Goal: Information Seeking & Learning: Learn about a topic

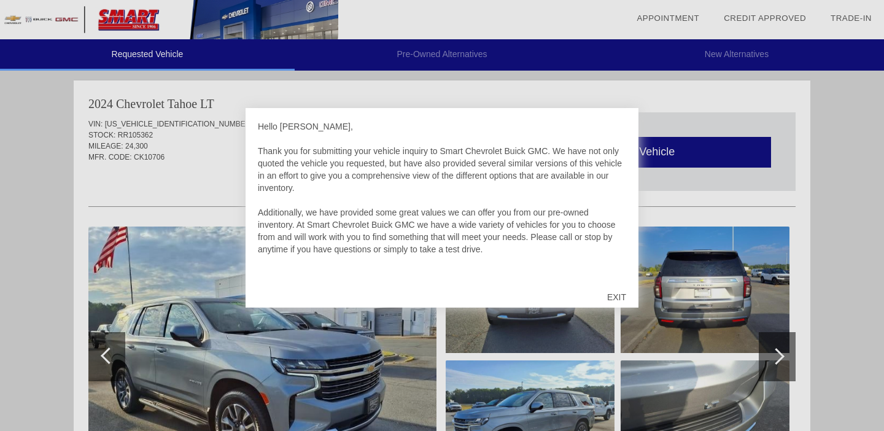
click at [615, 292] on div "EXIT" at bounding box center [617, 297] width 44 height 37
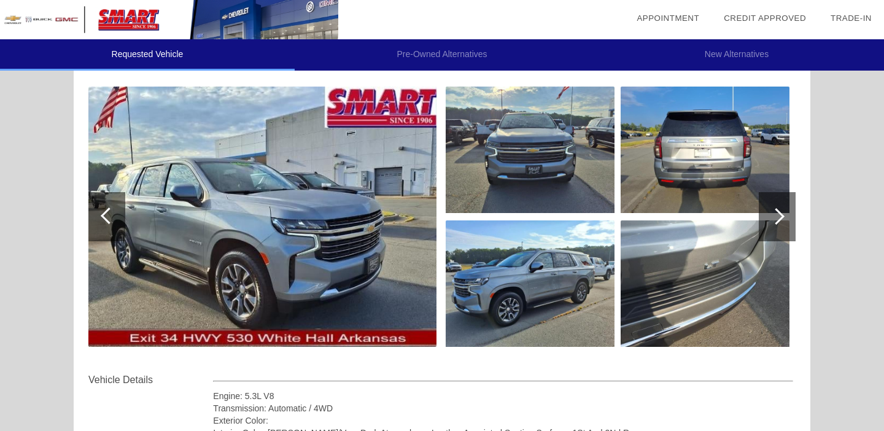
scroll to position [150, 0]
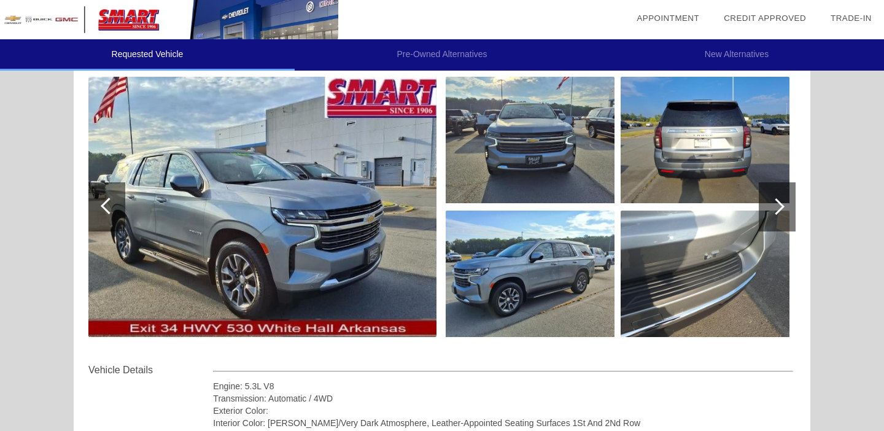
click at [260, 223] on img at bounding box center [262, 207] width 348 height 260
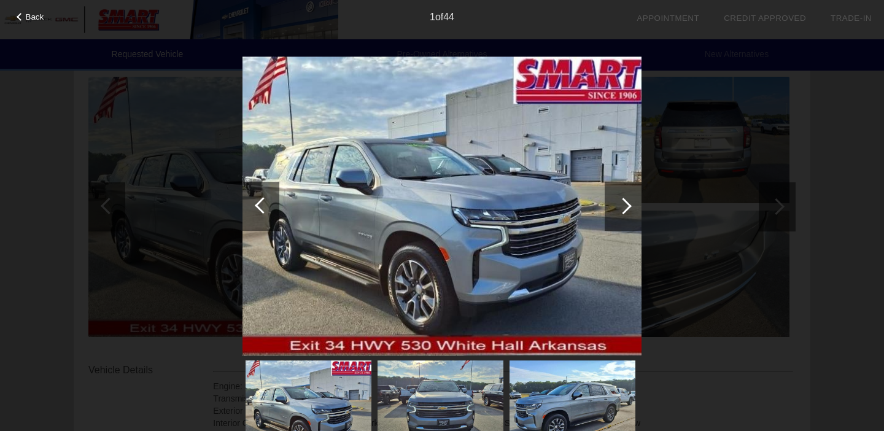
click at [621, 206] on div at bounding box center [623, 206] width 17 height 17
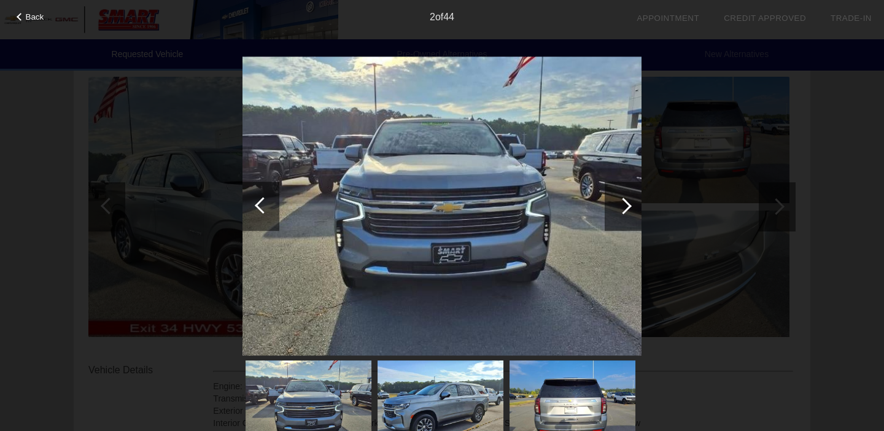
click at [621, 206] on div at bounding box center [623, 206] width 17 height 17
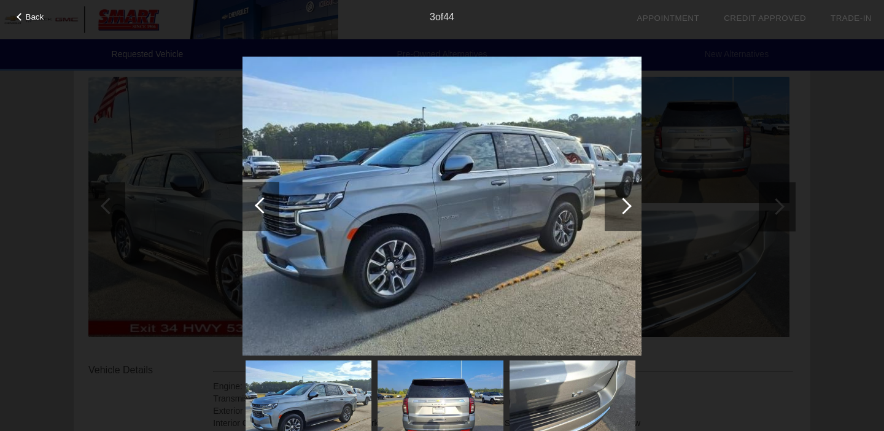
click at [621, 206] on div at bounding box center [623, 206] width 17 height 17
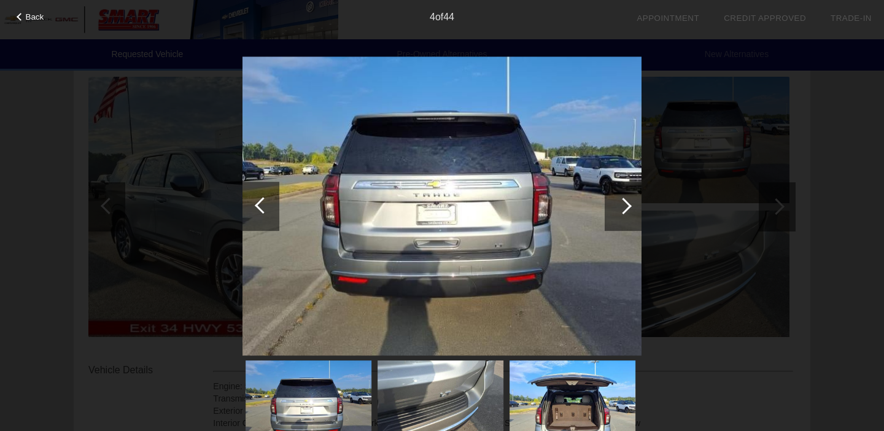
click at [621, 206] on div at bounding box center [623, 206] width 17 height 17
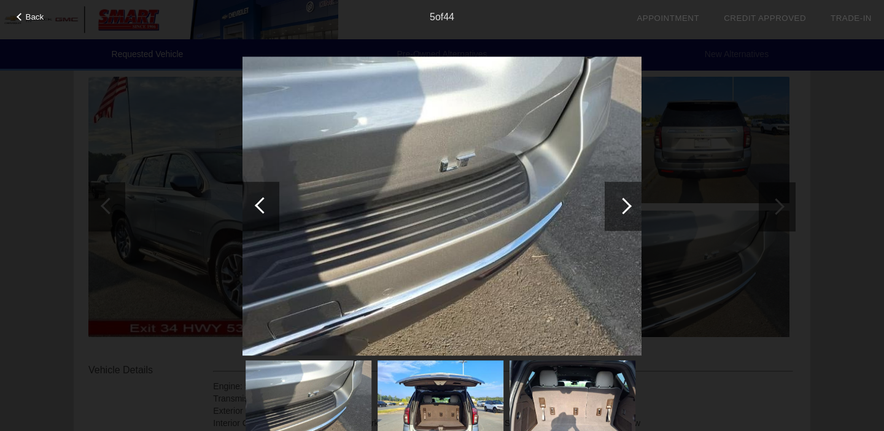
click at [621, 206] on div at bounding box center [623, 206] width 17 height 17
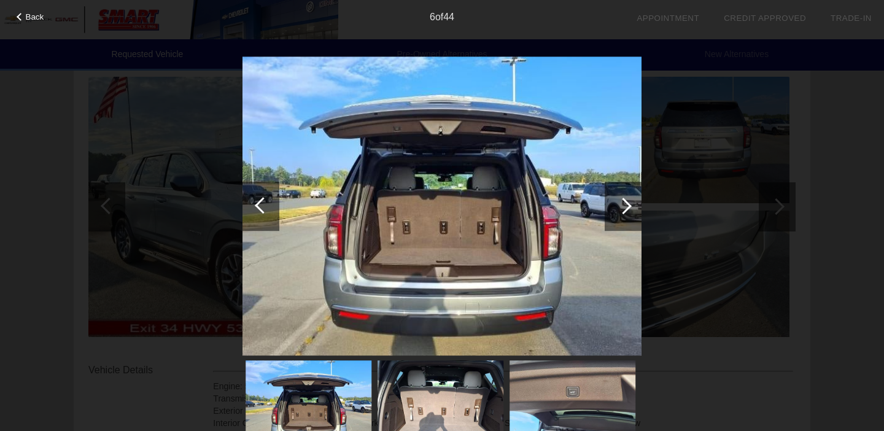
click at [621, 206] on div at bounding box center [623, 206] width 17 height 17
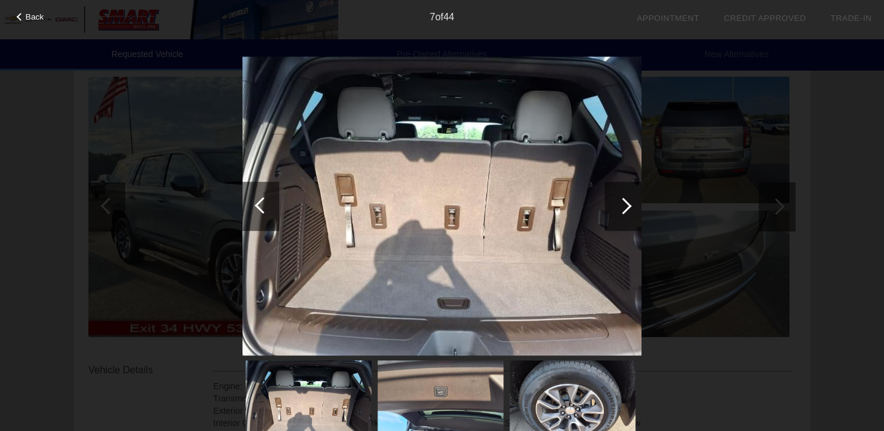
click at [621, 206] on div at bounding box center [623, 206] width 17 height 17
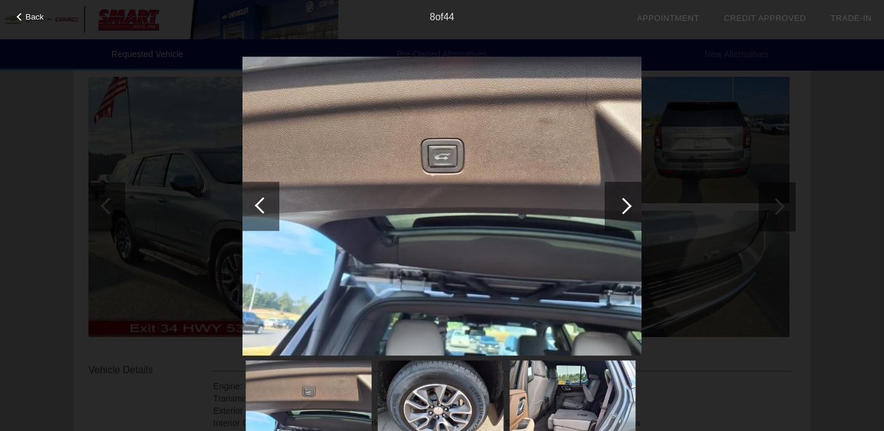
click at [621, 207] on div at bounding box center [623, 206] width 17 height 17
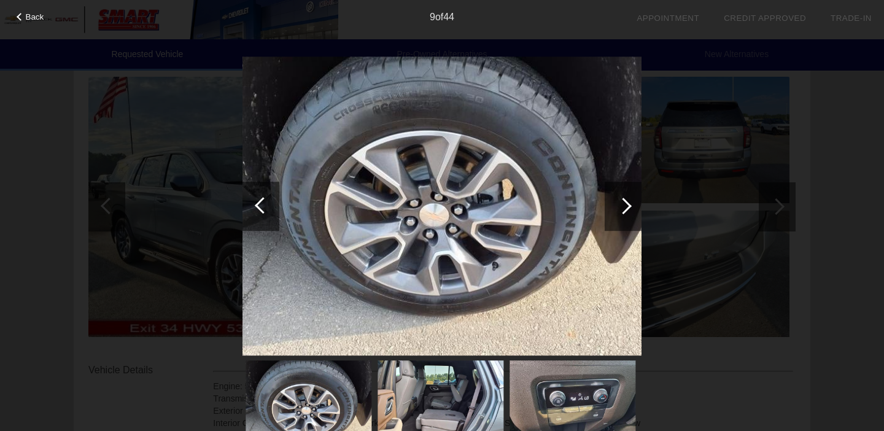
click at [621, 207] on div at bounding box center [623, 206] width 17 height 17
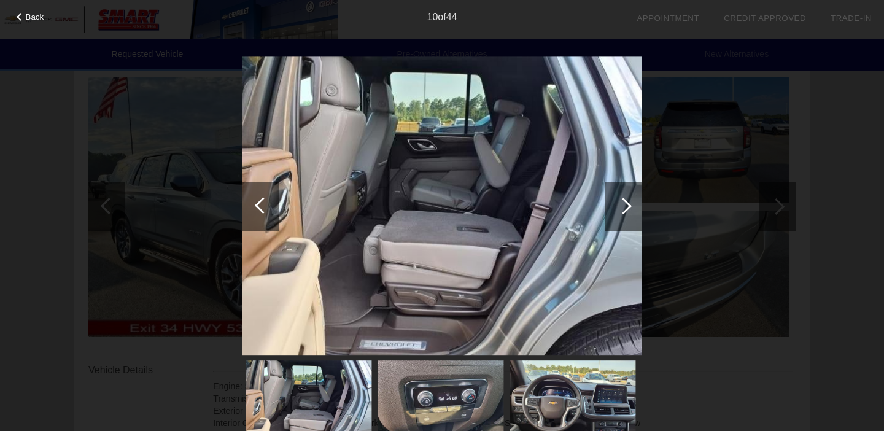
click at [621, 207] on div at bounding box center [623, 206] width 17 height 17
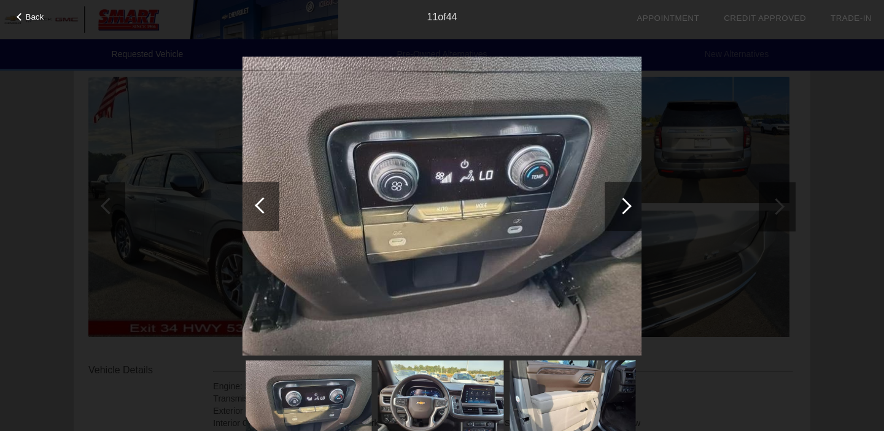
click at [621, 206] on div at bounding box center [623, 206] width 17 height 17
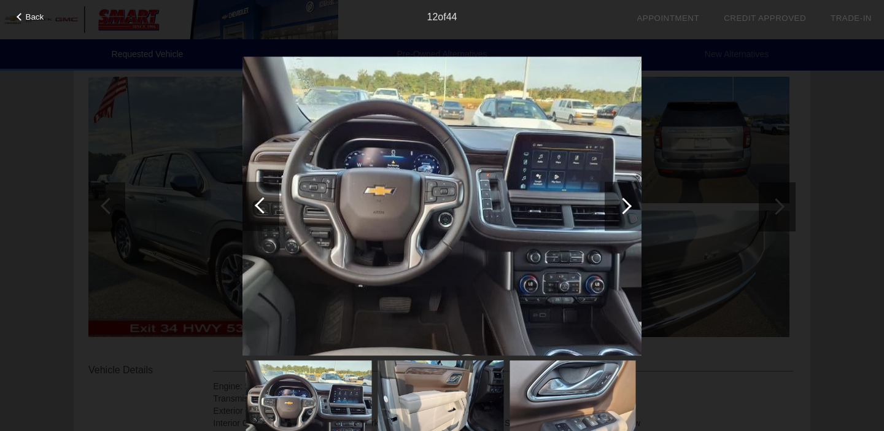
click at [621, 206] on div at bounding box center [623, 206] width 17 height 17
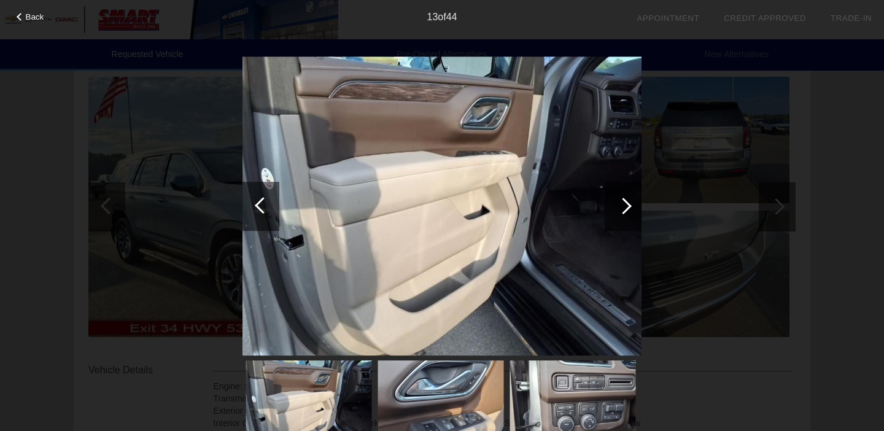
click at [621, 206] on div at bounding box center [623, 206] width 17 height 17
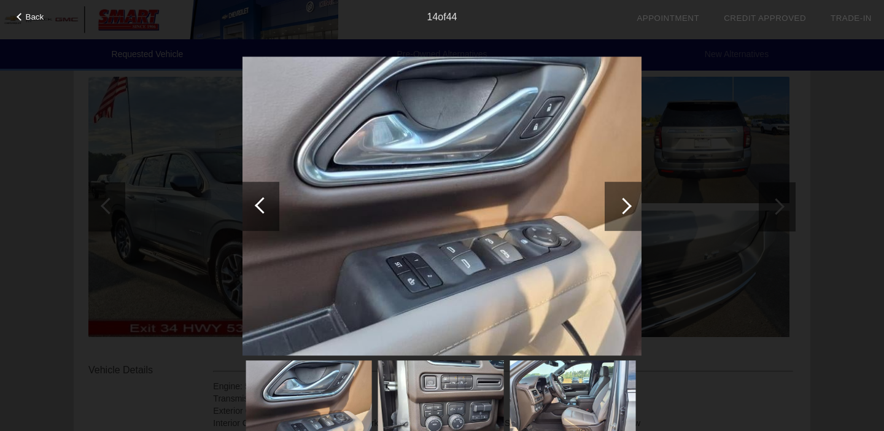
click at [621, 206] on div at bounding box center [623, 206] width 17 height 17
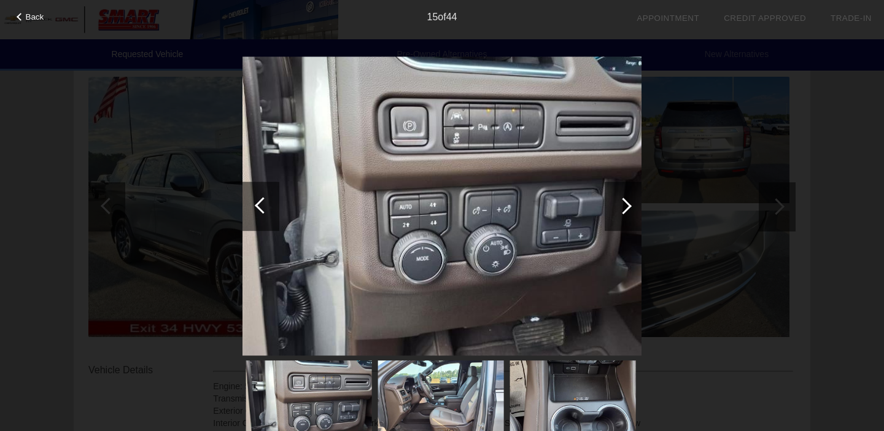
click at [621, 206] on div at bounding box center [623, 206] width 17 height 17
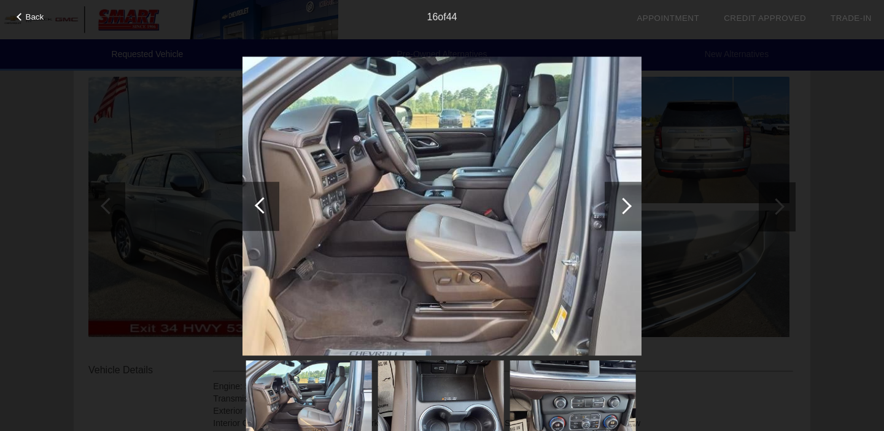
click at [621, 206] on div at bounding box center [623, 206] width 17 height 17
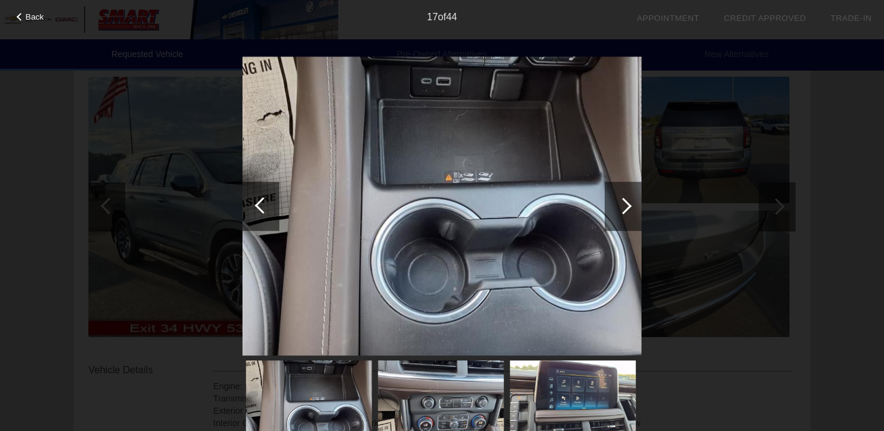
click at [621, 206] on div at bounding box center [623, 206] width 17 height 17
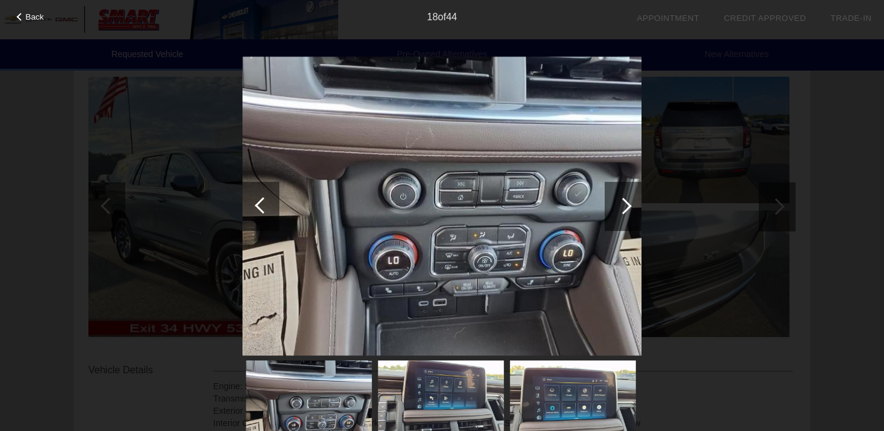
click at [621, 206] on div at bounding box center [623, 206] width 17 height 17
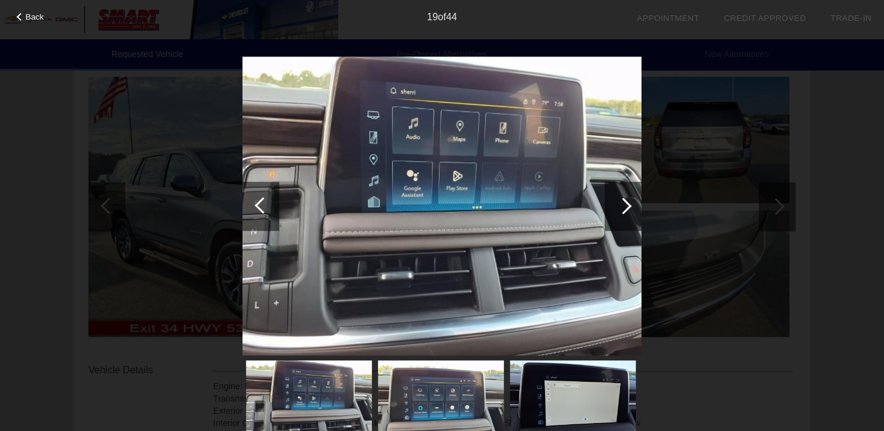
click at [621, 206] on div at bounding box center [623, 206] width 17 height 17
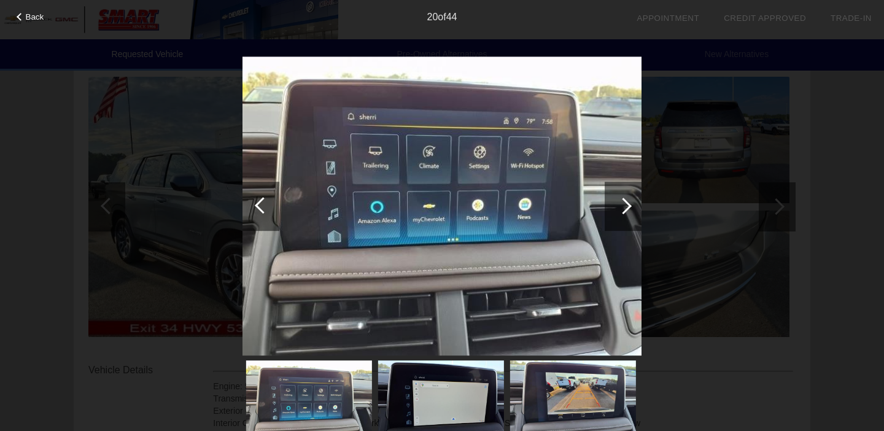
click at [621, 206] on div at bounding box center [623, 206] width 17 height 17
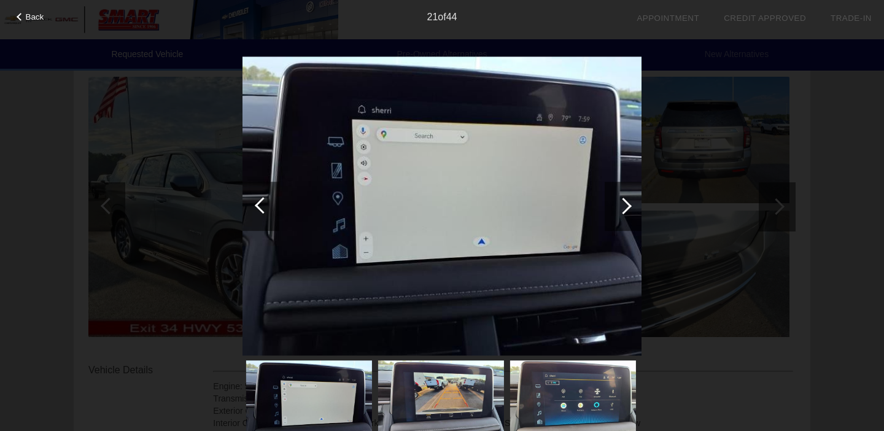
click at [621, 206] on div at bounding box center [623, 206] width 17 height 17
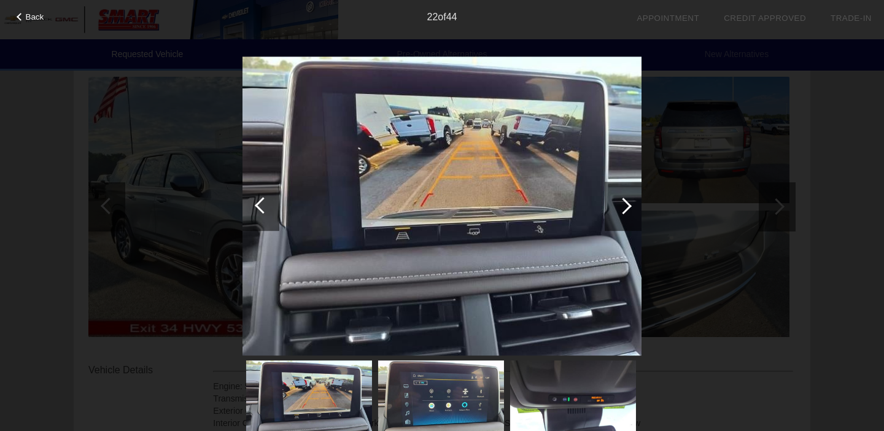
click at [621, 206] on div at bounding box center [623, 206] width 17 height 17
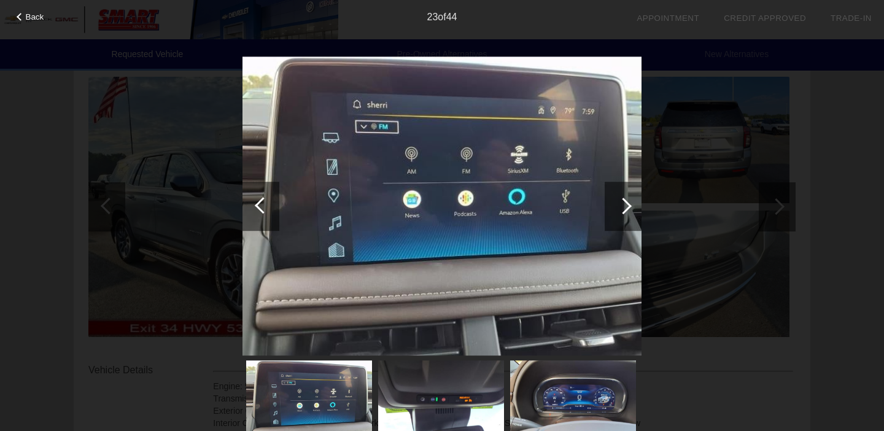
click at [621, 206] on div at bounding box center [623, 206] width 17 height 17
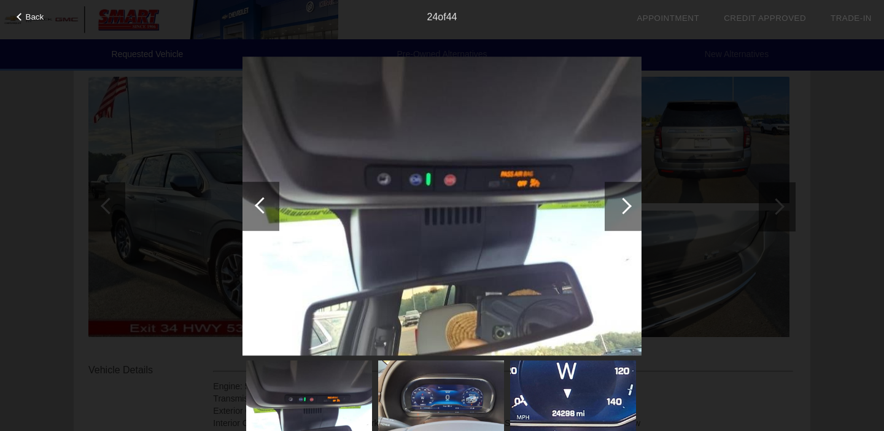
click at [621, 206] on div at bounding box center [623, 206] width 17 height 17
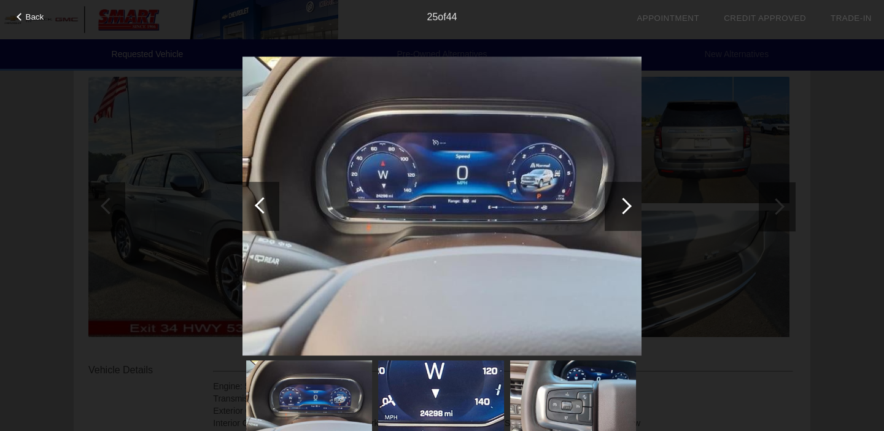
click at [621, 206] on div at bounding box center [623, 206] width 17 height 17
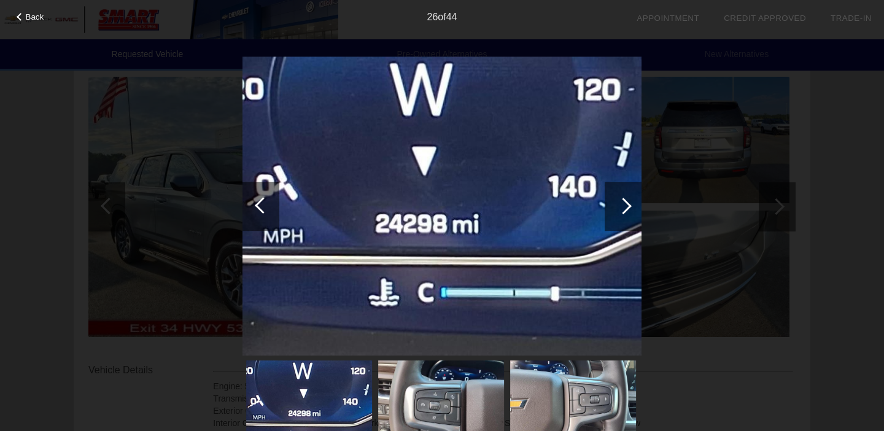
click at [621, 206] on div at bounding box center [623, 206] width 17 height 17
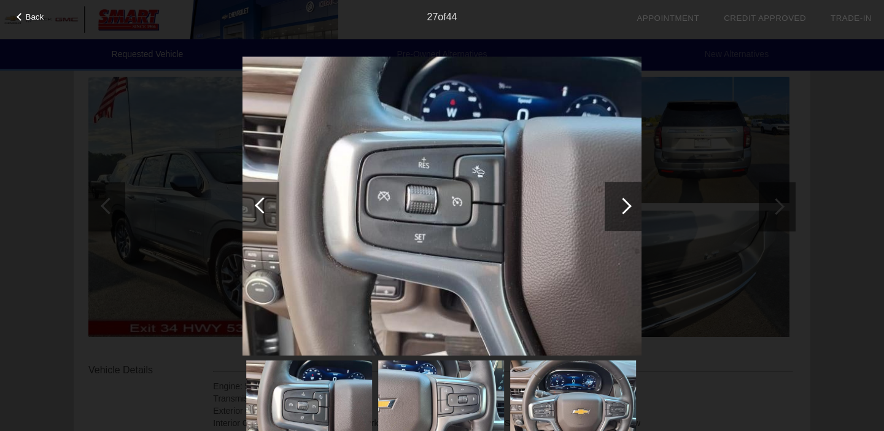
click at [621, 206] on div at bounding box center [623, 206] width 17 height 17
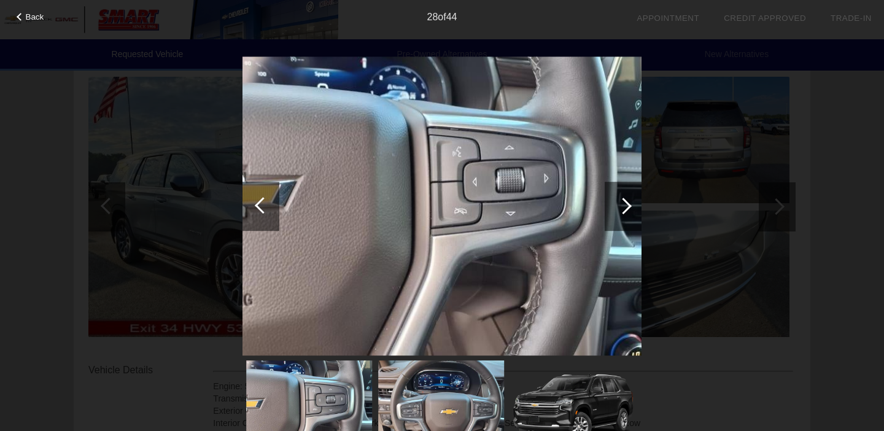
click at [621, 206] on div at bounding box center [623, 206] width 17 height 17
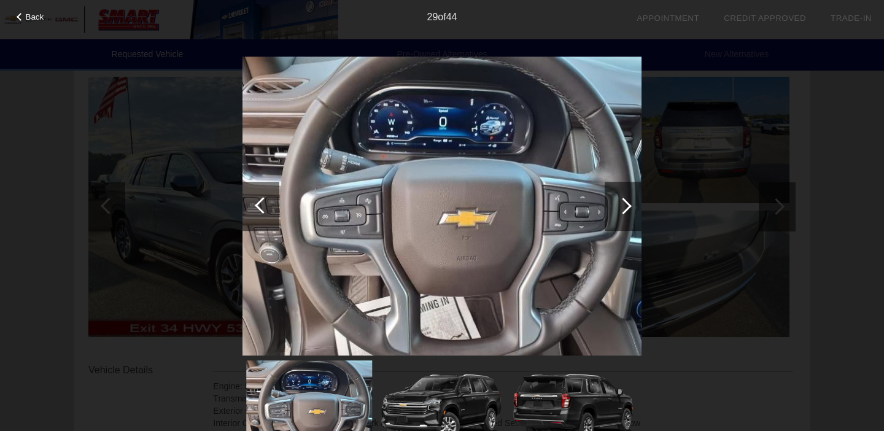
click at [621, 206] on div at bounding box center [623, 206] width 17 height 17
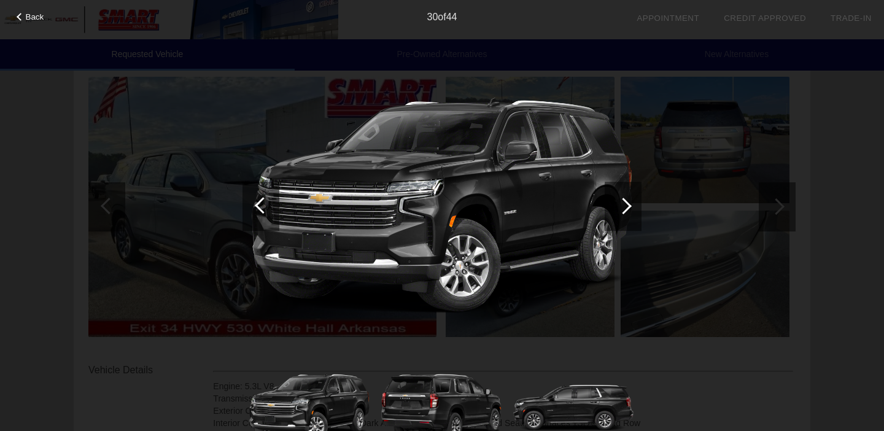
click at [621, 206] on div at bounding box center [623, 206] width 17 height 17
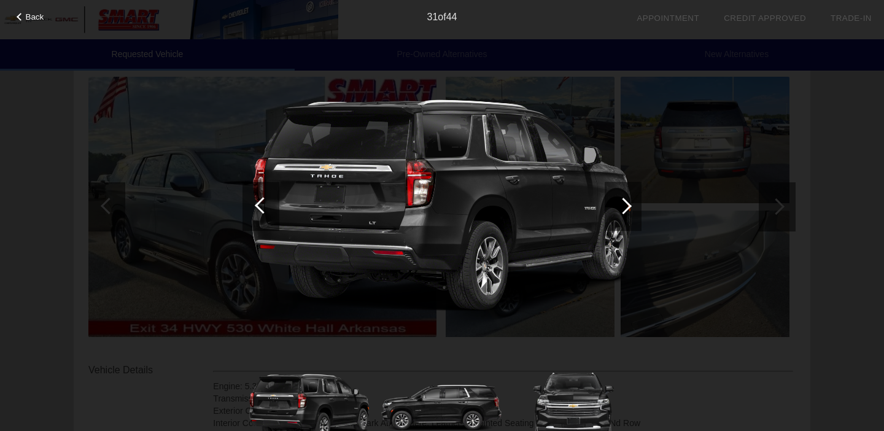
click at [621, 206] on div at bounding box center [623, 206] width 17 height 17
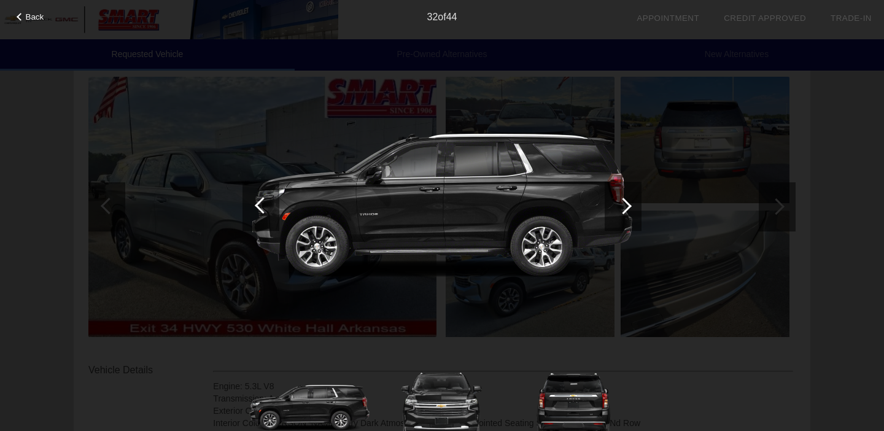
click at [621, 206] on div at bounding box center [623, 206] width 17 height 17
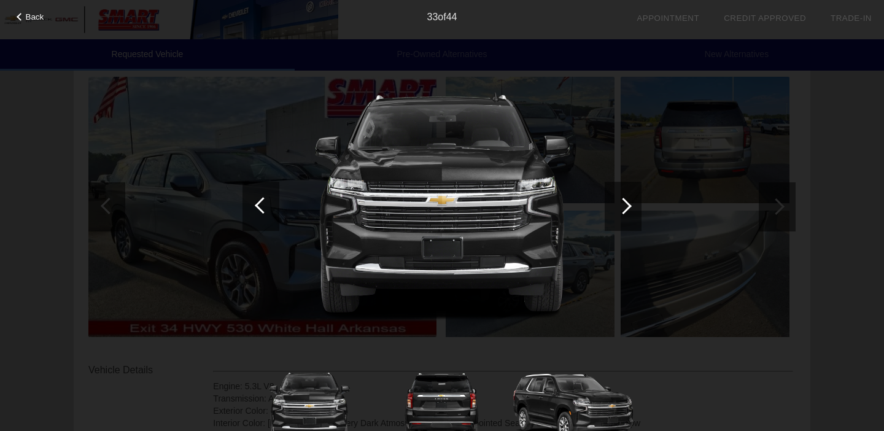
click at [621, 206] on div at bounding box center [623, 206] width 17 height 17
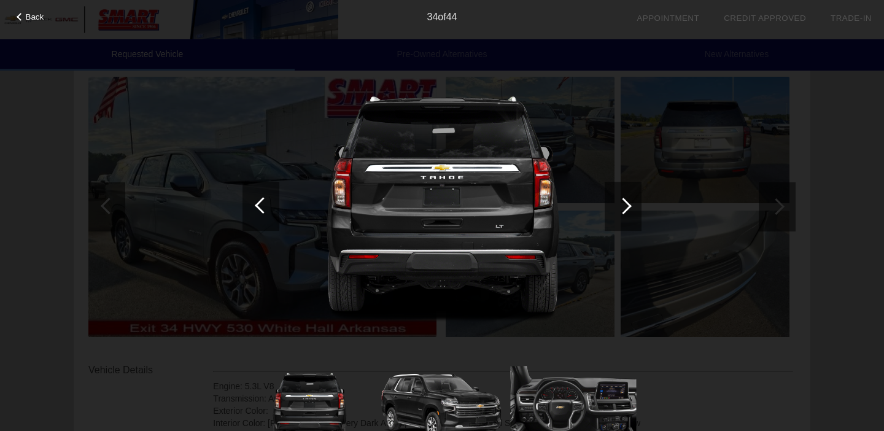
click at [621, 206] on div at bounding box center [623, 206] width 17 height 17
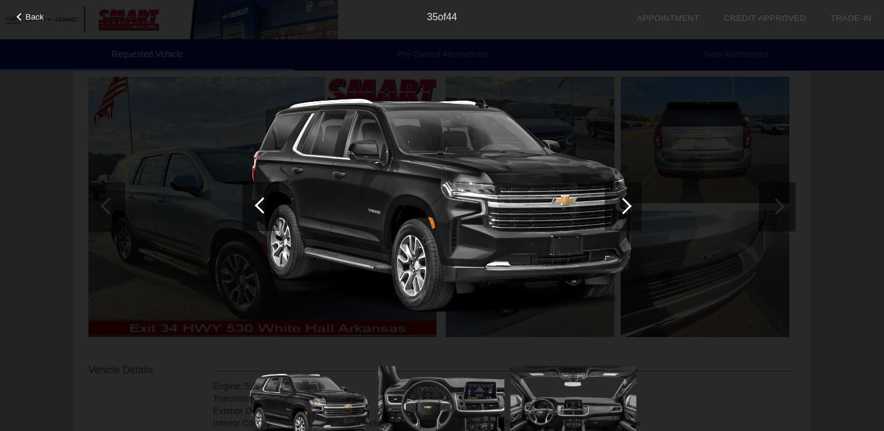
click at [621, 206] on div at bounding box center [623, 206] width 17 height 17
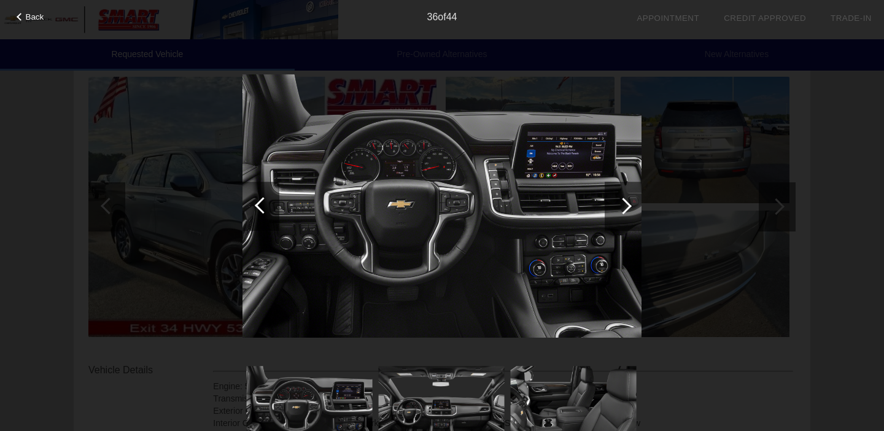
click at [621, 206] on div at bounding box center [623, 206] width 17 height 17
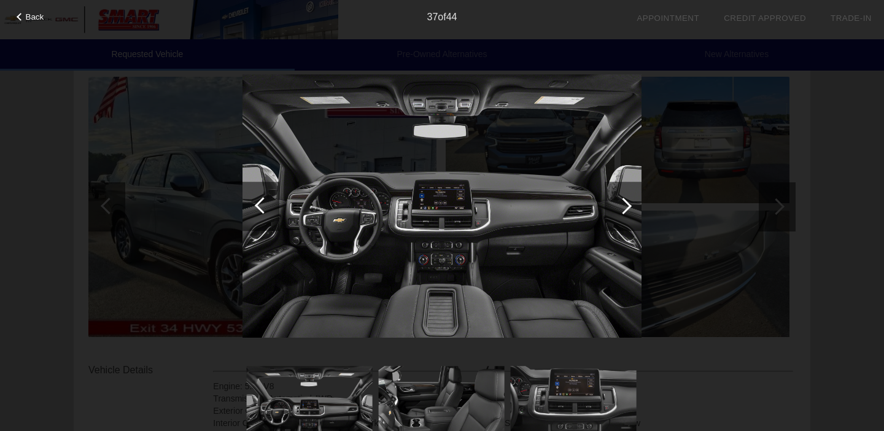
click at [621, 206] on div at bounding box center [623, 206] width 17 height 17
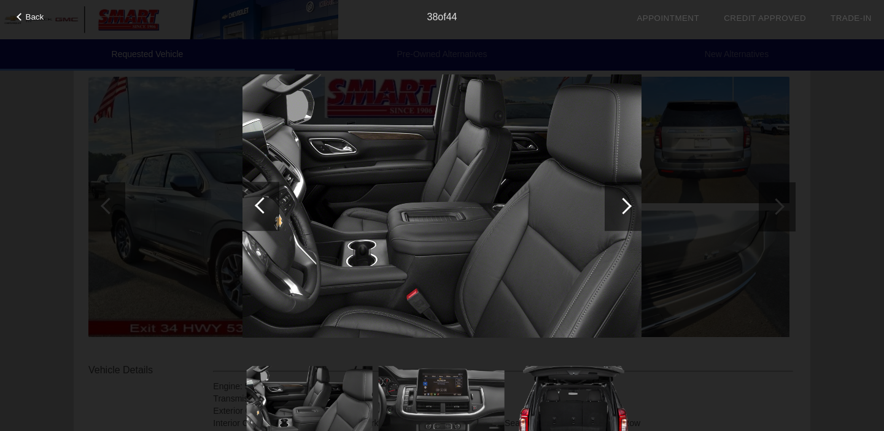
click at [621, 206] on div at bounding box center [623, 206] width 17 height 17
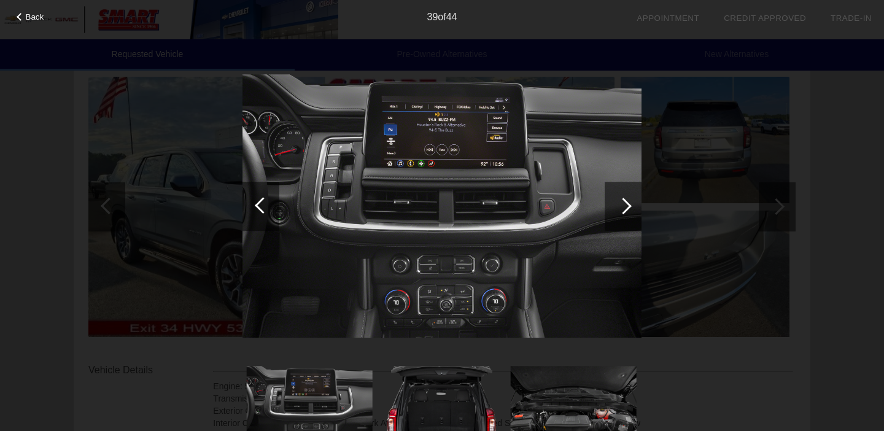
click at [621, 206] on div at bounding box center [623, 206] width 17 height 17
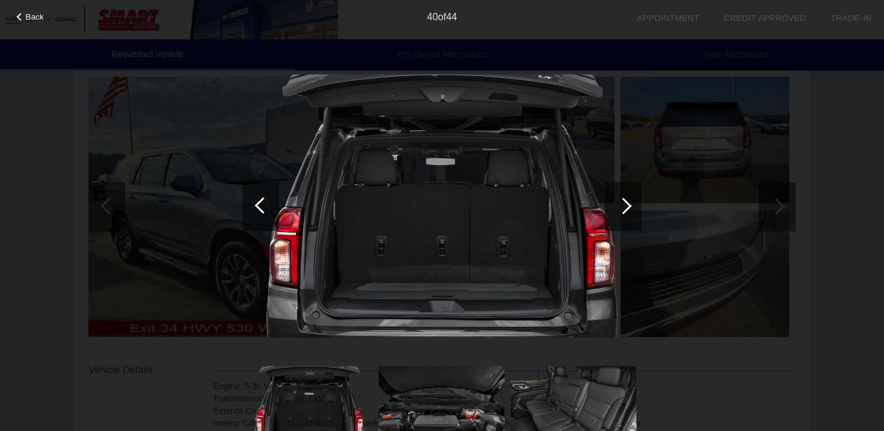
click at [621, 206] on div at bounding box center [623, 206] width 17 height 17
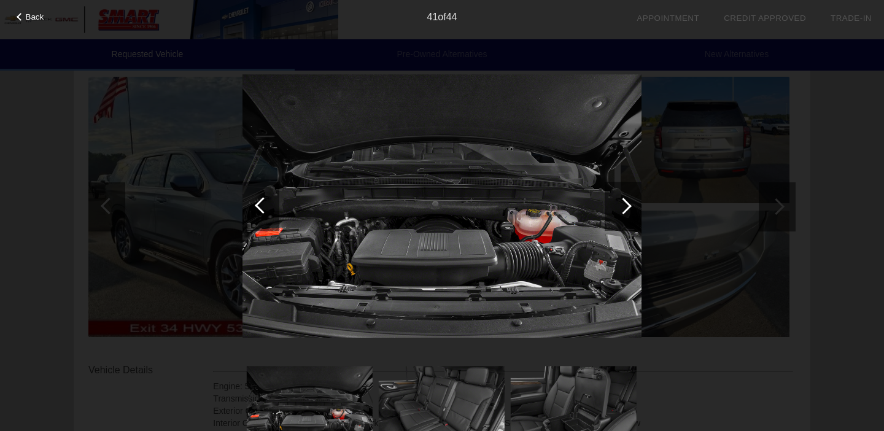
click at [621, 206] on div at bounding box center [623, 206] width 17 height 17
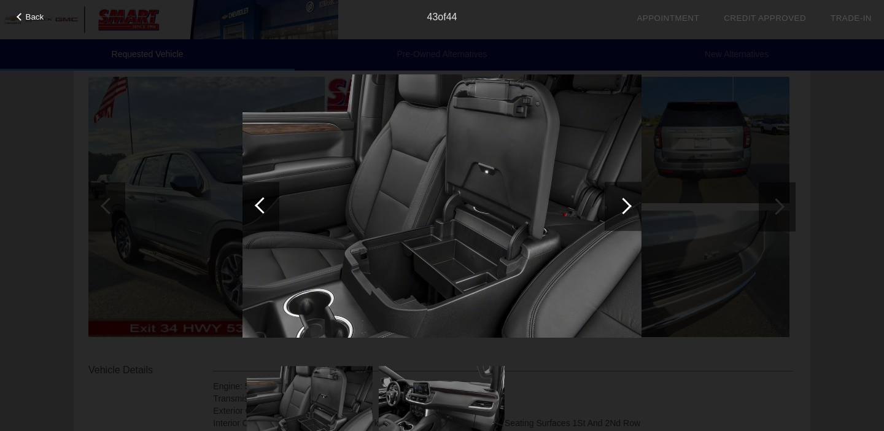
click at [621, 206] on div at bounding box center [623, 206] width 17 height 17
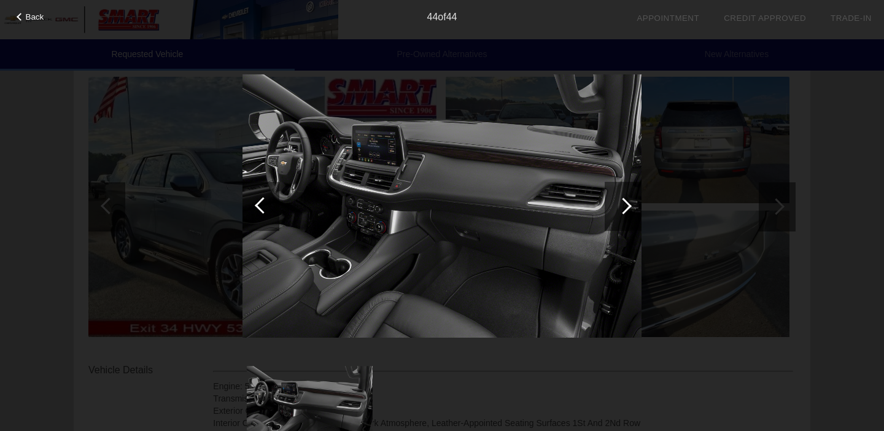
click at [621, 206] on div at bounding box center [623, 206] width 17 height 17
click at [688, 211] on div "Back 44 of 44" at bounding box center [442, 215] width 884 height 431
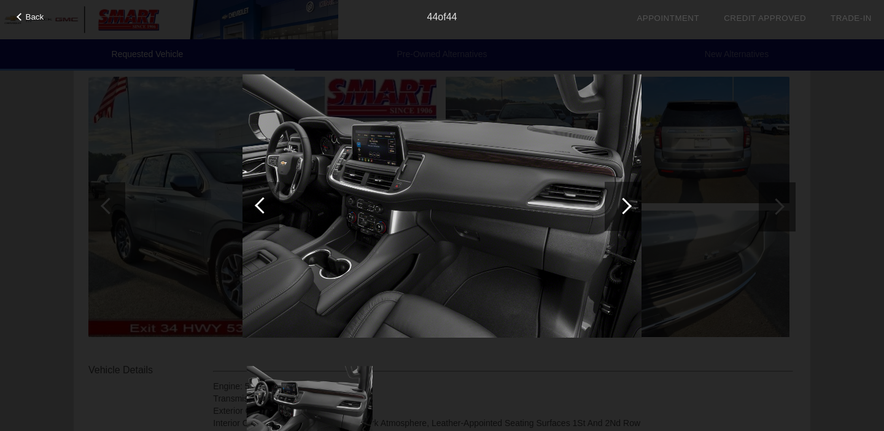
click at [26, 18] on span "Back" at bounding box center [35, 16] width 18 height 9
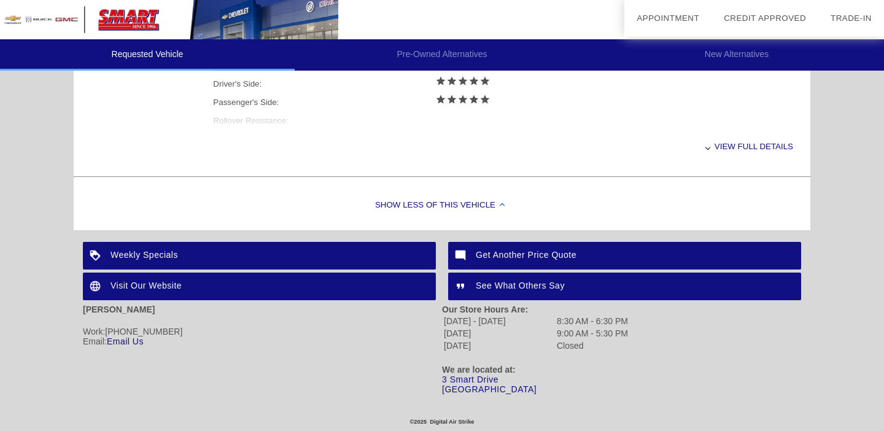
scroll to position [594, 0]
click at [729, 145] on div "View full details" at bounding box center [503, 146] width 580 height 30
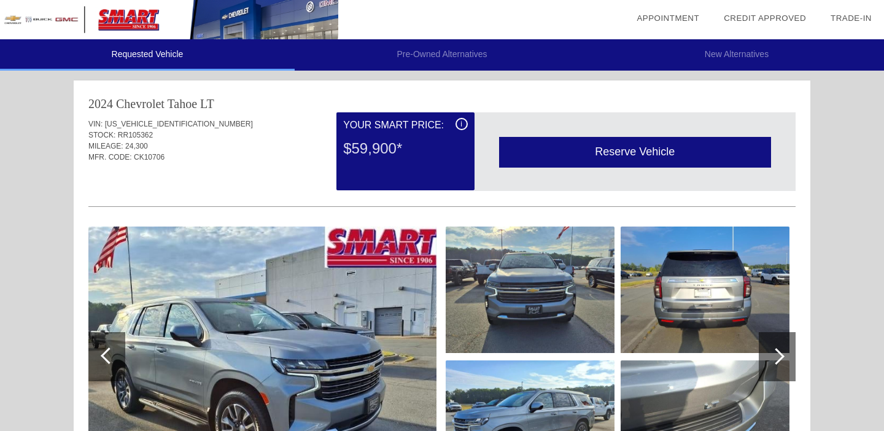
scroll to position [0, 0]
click at [462, 121] on div "i" at bounding box center [461, 124] width 12 height 12
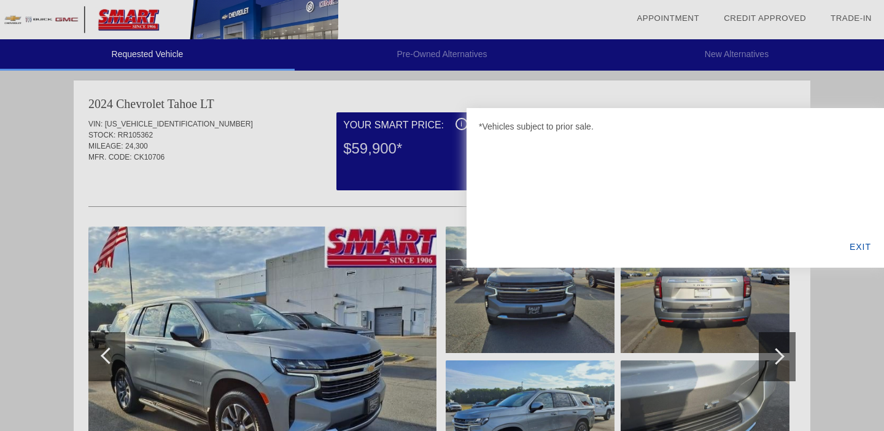
click at [861, 244] on div "EXIT" at bounding box center [859, 247] width 47 height 42
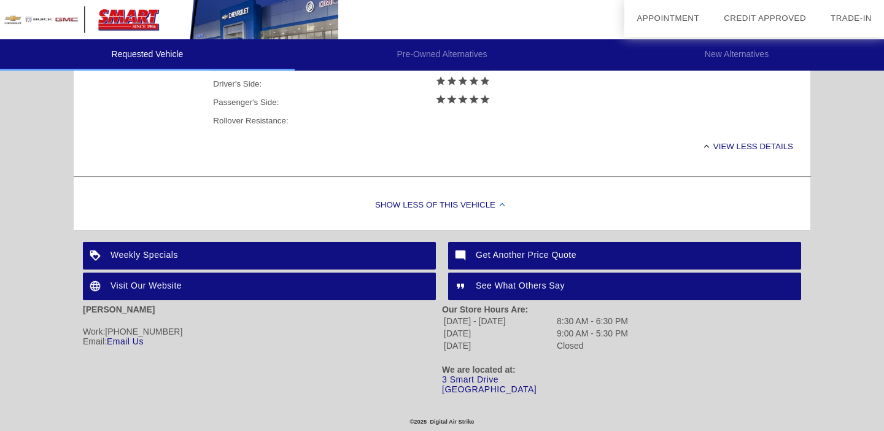
scroll to position [594, 0]
click at [334, 252] on div "Weekly Specials" at bounding box center [259, 256] width 353 height 28
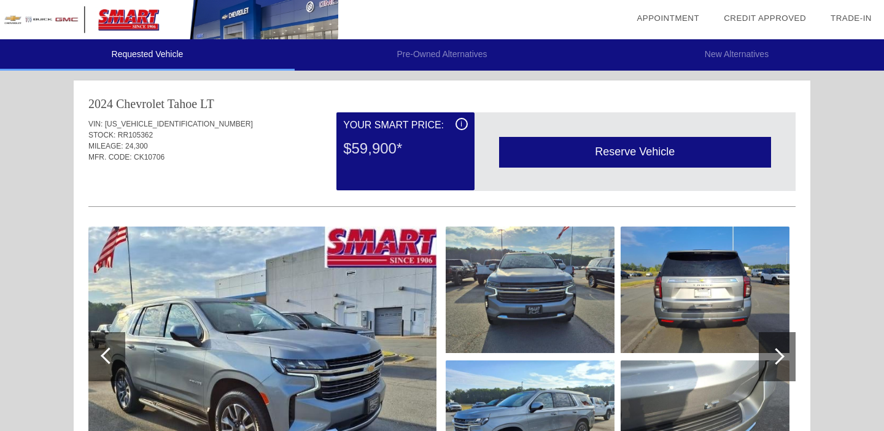
scroll to position [0, 0]
